Goal: Task Accomplishment & Management: Use online tool/utility

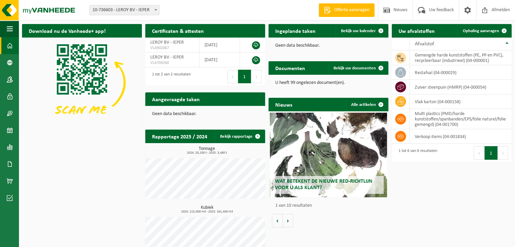
drag, startPoint x: 494, startPoint y: 30, endPoint x: 342, endPoint y: 129, distance: 180.9
click at [493, 30] on span "Ophaling aanvragen" at bounding box center [481, 31] width 36 height 4
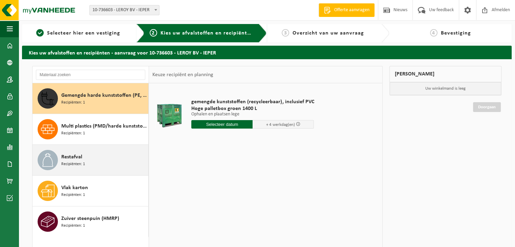
click at [83, 159] on div "Restafval Recipiënten: 1" at bounding box center [103, 160] width 85 height 20
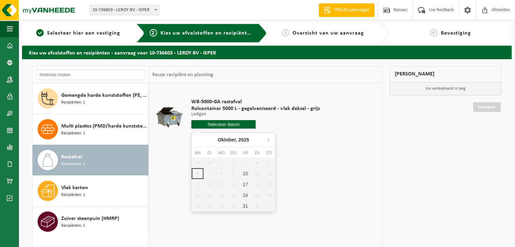
click at [225, 122] on input "text" at bounding box center [223, 124] width 64 height 8
click at [242, 174] on div "10" at bounding box center [245, 173] width 12 height 11
type input "Van 2025-10-10"
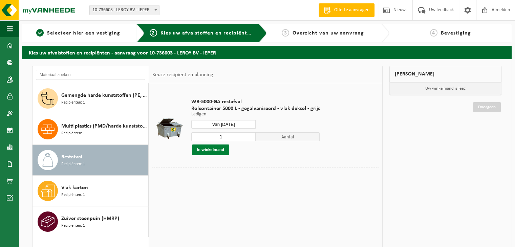
click at [210, 150] on button "In winkelmand" at bounding box center [210, 150] width 37 height 11
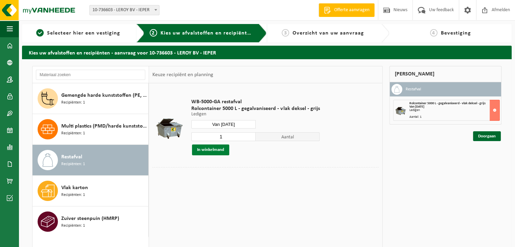
click at [221, 153] on button "In winkelmand" at bounding box center [210, 150] width 37 height 11
click at [478, 134] on link "Doorgaan" at bounding box center [487, 136] width 28 height 10
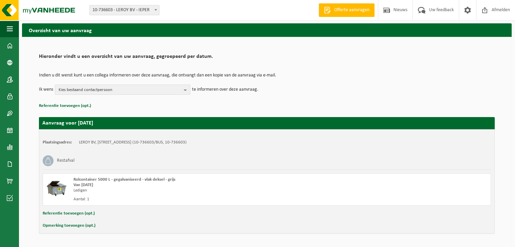
scroll to position [43, 0]
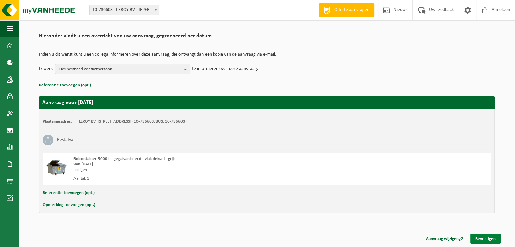
click at [485, 236] on link "Bevestigen" at bounding box center [485, 239] width 30 height 10
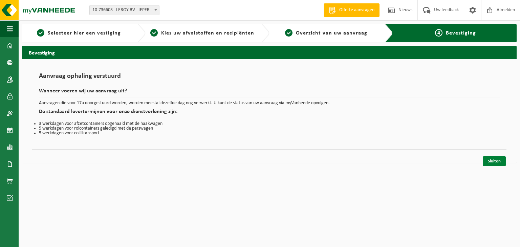
click at [501, 163] on link "Sluiten" at bounding box center [494, 161] width 23 height 10
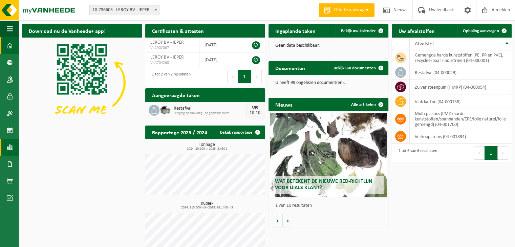
click at [11, 148] on span at bounding box center [10, 147] width 6 height 17
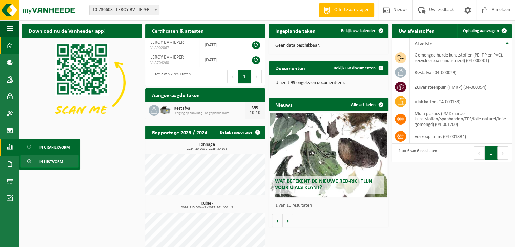
click at [52, 160] on span "In lijstvorm" at bounding box center [51, 161] width 24 height 13
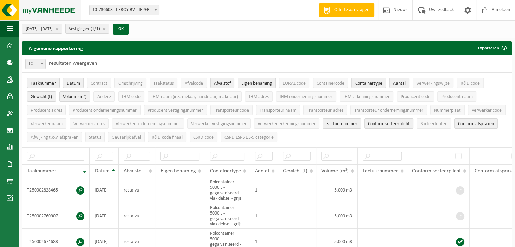
click at [67, 10] on img at bounding box center [40, 10] width 81 height 20
